Goal: Share content

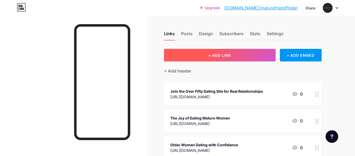
click at [220, 58] on button "+ ADD LINK" at bounding box center [220, 55] width 112 height 13
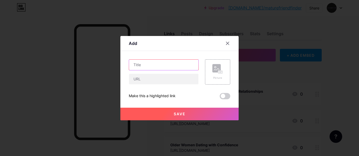
click at [137, 67] on input "text" at bounding box center [163, 65] width 69 height 11
paste input "Dating Mature Women: 7 Reasons It Can Be the Right Choice for You"
type input "Dating Mature Women: 7 Reasons It Can Be the Right Choice for You"
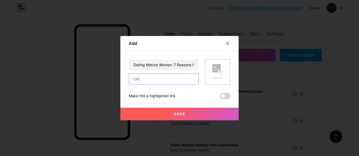
click at [139, 81] on input "text" at bounding box center [163, 79] width 69 height 11
paste input "[URL][DOMAIN_NAME]"
type input "[URL][DOMAIN_NAME]"
click at [182, 113] on span "Save" at bounding box center [180, 114] width 12 height 4
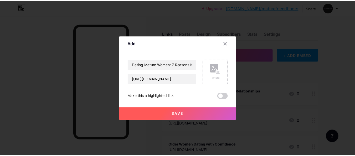
scroll to position [0, 0]
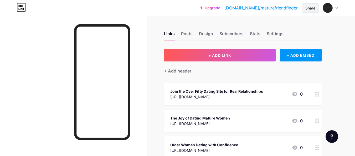
click at [307, 8] on div "Share" at bounding box center [310, 8] width 10 height 6
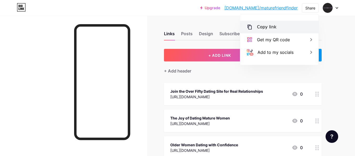
click at [258, 26] on div "Copy link" at bounding box center [266, 27] width 19 height 6
